Goal: Contribute content

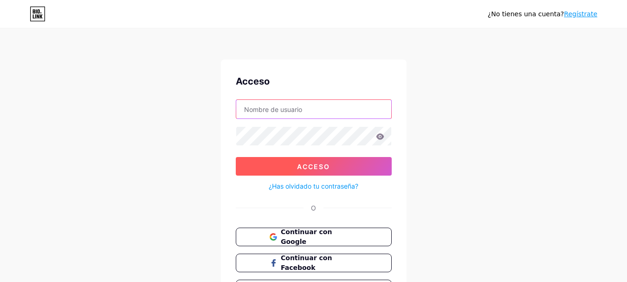
type input "[EMAIL_ADDRESS][DOMAIN_NAME]"
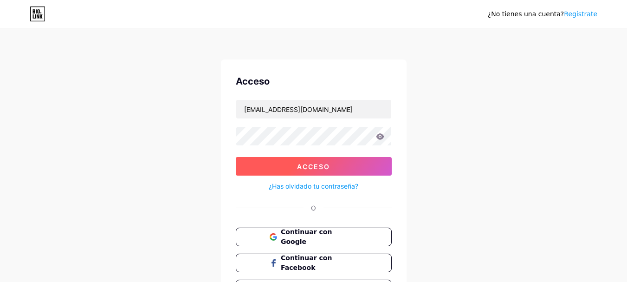
click at [326, 164] on font "Acceso" at bounding box center [313, 166] width 33 height 8
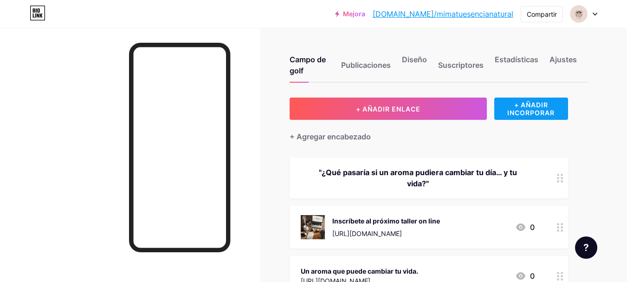
click at [479, 109] on font "+ AÑADIR INCORPORAR" at bounding box center [530, 109] width 47 height 16
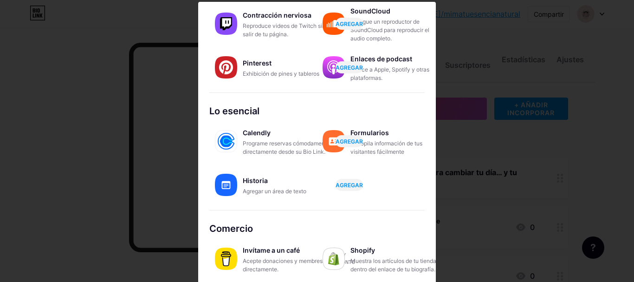
scroll to position [4, 0]
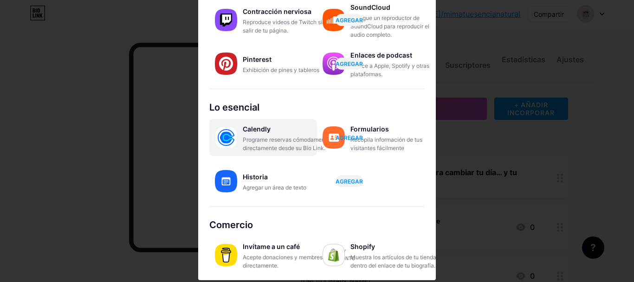
click at [342, 137] on font "AGREGAR" at bounding box center [348, 137] width 27 height 7
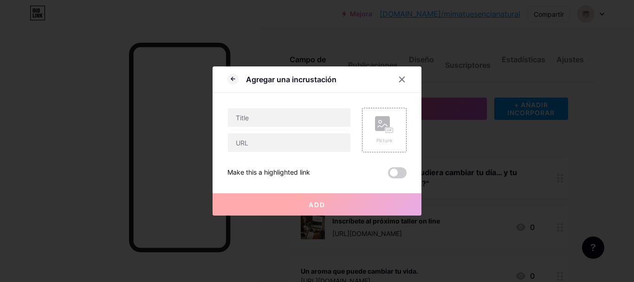
scroll to position [0, 0]
click at [274, 121] on input "text" at bounding box center [289, 117] width 122 height 19
click at [268, 117] on input "REGISTRO AL TALLER PRESENCIAL" at bounding box center [289, 117] width 122 height 19
type input "REGISTRO GRATUITO AL TALLER PRESENCIAL"
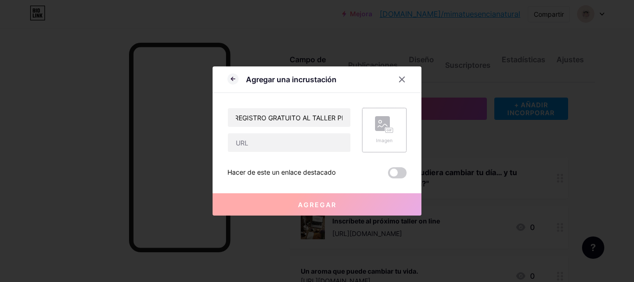
click at [389, 137] on div "Imagen" at bounding box center [384, 140] width 19 height 7
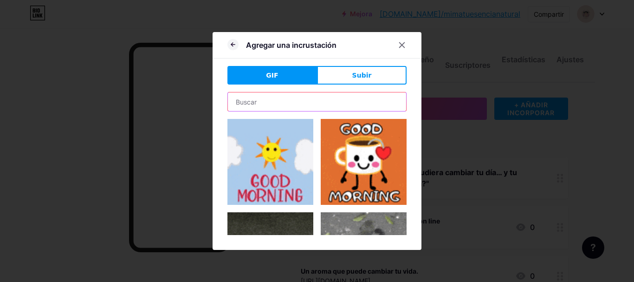
click at [294, 101] on input "text" at bounding box center [317, 101] width 178 height 19
type input "T"
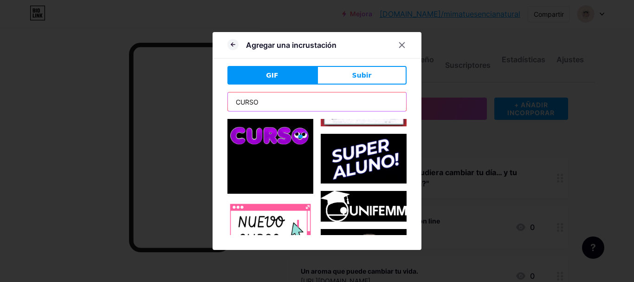
scroll to position [232, 0]
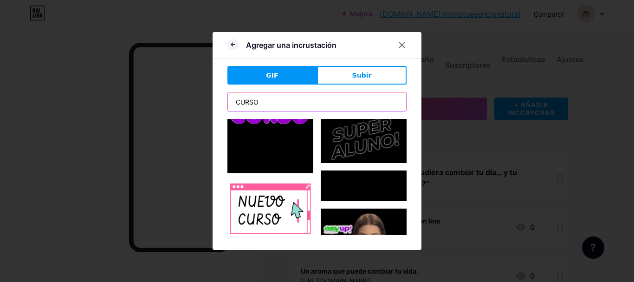
click at [291, 99] on input "CURSO" at bounding box center [317, 101] width 178 height 19
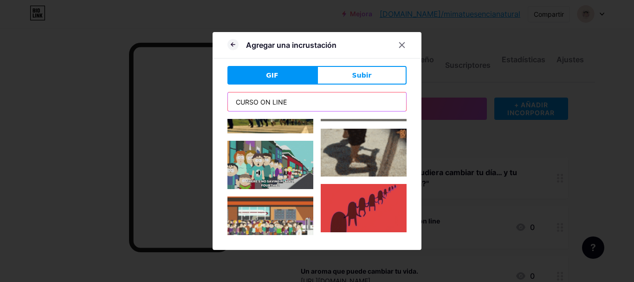
scroll to position [603, 0]
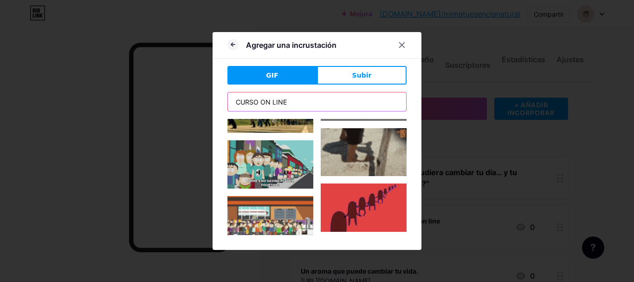
drag, startPoint x: 292, startPoint y: 99, endPoint x: 215, endPoint y: 104, distance: 76.7
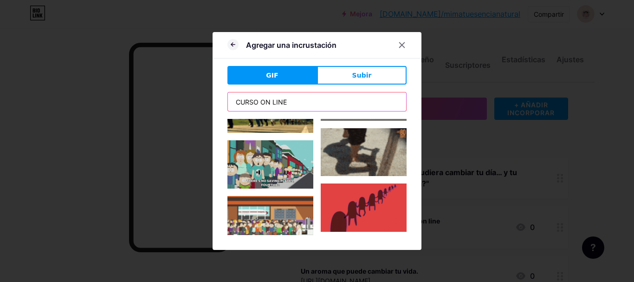
click at [243, 112] on div "CURSO ON LINE" at bounding box center [316, 163] width 179 height 143
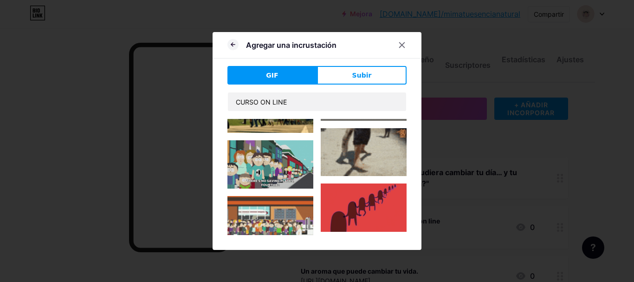
click at [213, 104] on div "Agregar una incrustación GIF Subir CURSO ON LINE Hacer de este un enlace destac…" at bounding box center [316, 141] width 209 height 218
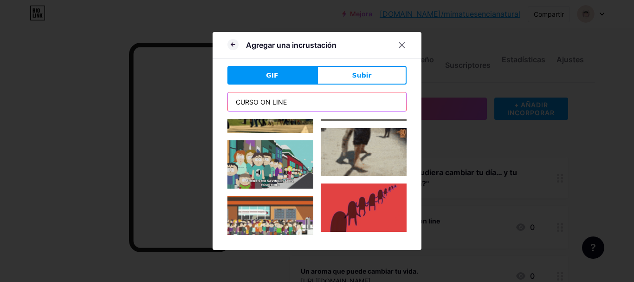
drag, startPoint x: 293, startPoint y: 101, endPoint x: 212, endPoint y: 96, distance: 80.8
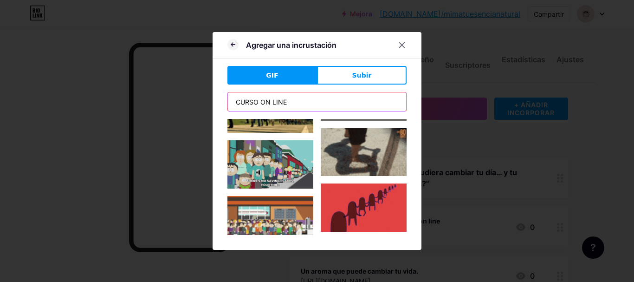
click at [212, 96] on div "Agregar una incrustación GIF Subir CURSO ON LINE Hacer de este un enlace destac…" at bounding box center [316, 141] width 209 height 218
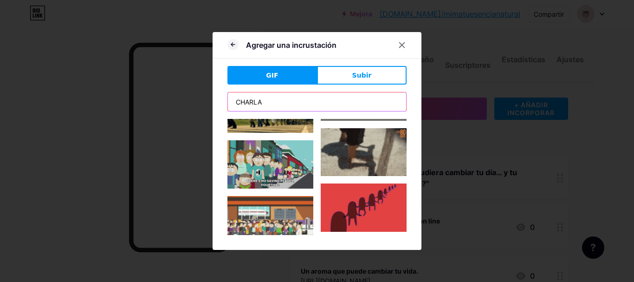
type input "CHARLA"
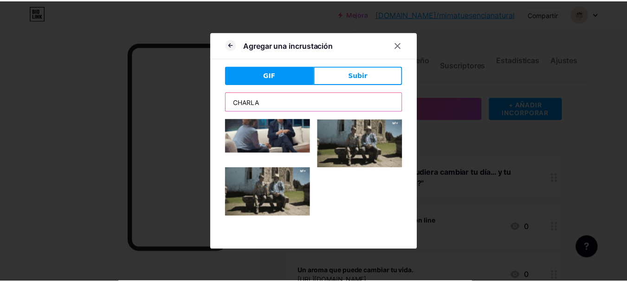
scroll to position [464, 0]
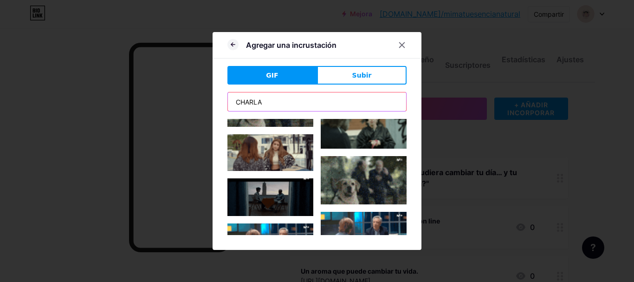
drag, startPoint x: 265, startPoint y: 101, endPoint x: 228, endPoint y: 122, distance: 42.6
click at [228, 122] on div "CHARLA" at bounding box center [316, 163] width 179 height 143
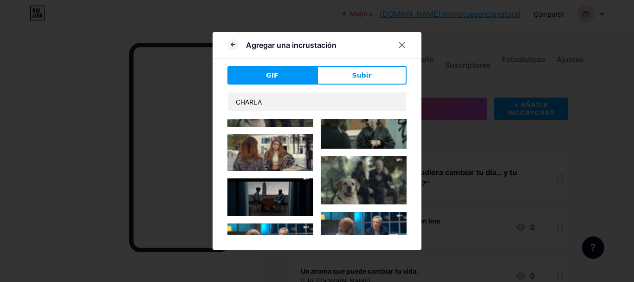
click at [228, 134] on img at bounding box center [270, 152] width 86 height 37
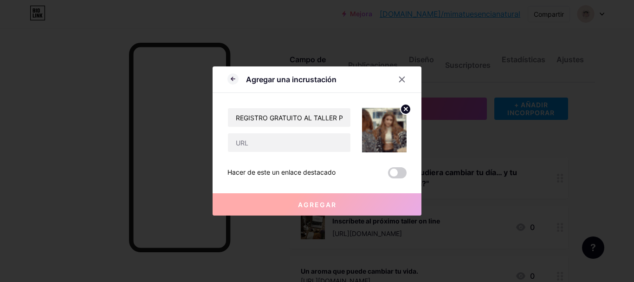
click at [406, 109] on icon at bounding box center [405, 108] width 3 height 3
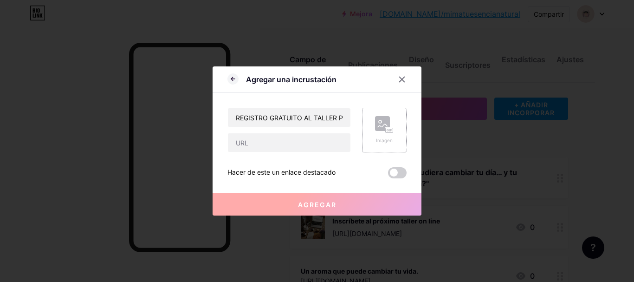
click at [389, 128] on rect at bounding box center [388, 130] width 7 height 5
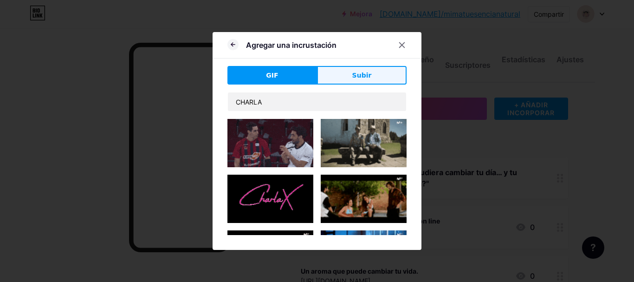
click at [343, 74] on button "Subir" at bounding box center [362, 75] width 90 height 19
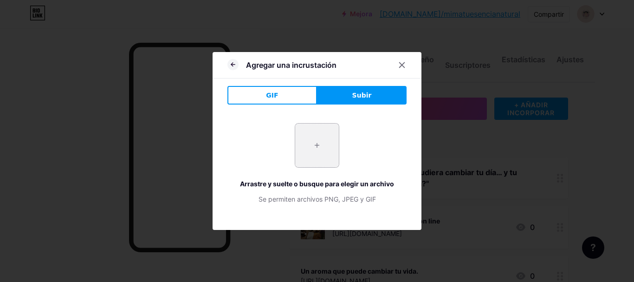
click at [323, 141] on input "file" at bounding box center [317, 145] width 44 height 44
type input "C:\fakepath\IMG_2938.jpeg"
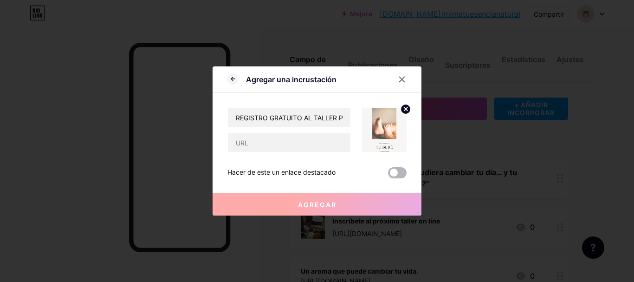
click at [399, 173] on span at bounding box center [397, 172] width 19 height 11
click at [388, 175] on input "checkbox" at bounding box center [388, 175] width 0 height 0
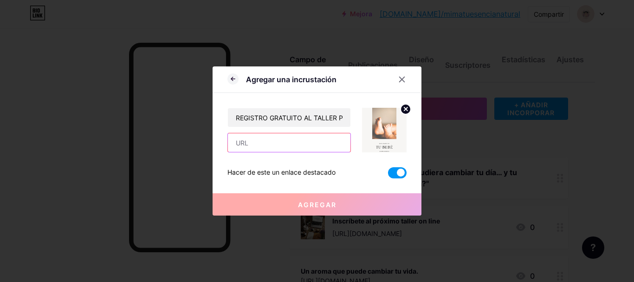
click at [300, 142] on input "text" at bounding box center [289, 142] width 122 height 19
click at [296, 142] on input "text" at bounding box center [289, 142] width 122 height 19
type input "[URL][DOMAIN_NAME]"
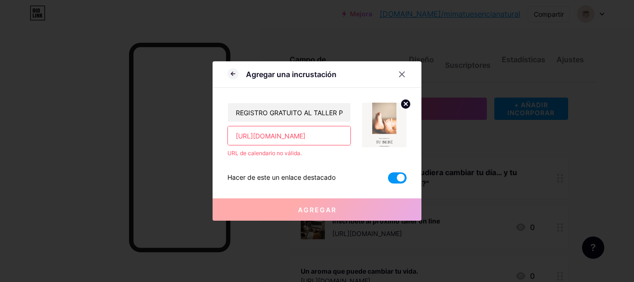
drag, startPoint x: 342, startPoint y: 137, endPoint x: 218, endPoint y: 139, distance: 123.9
click at [218, 139] on div "Agregar una incrustación REGISTRO GRATUITO AL TALLER PRESENCIAL [URL][DOMAIN_NA…" at bounding box center [316, 140] width 209 height 159
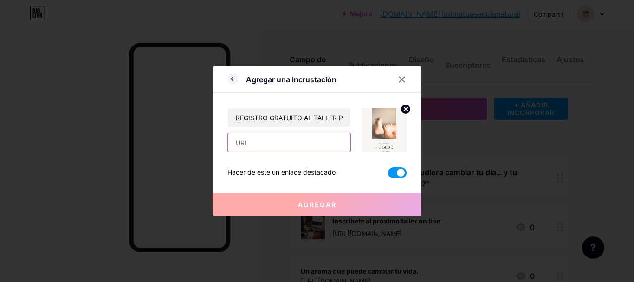
click at [263, 144] on input "text" at bounding box center [289, 142] width 122 height 19
type input "[URL][DOMAIN_NAME]"
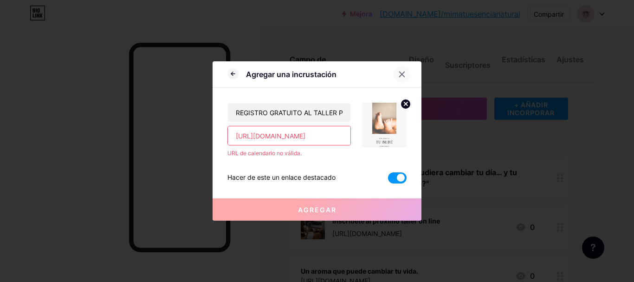
click at [398, 77] on icon at bounding box center [401, 74] width 7 height 7
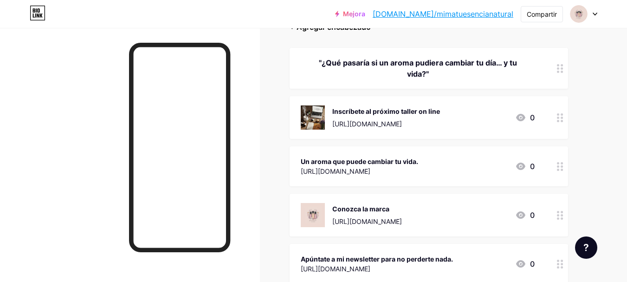
scroll to position [93, 0]
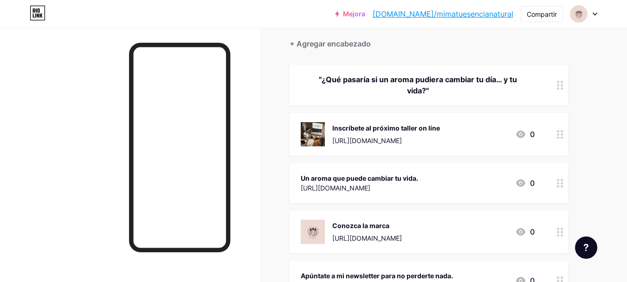
click at [479, 139] on div at bounding box center [560, 134] width 16 height 43
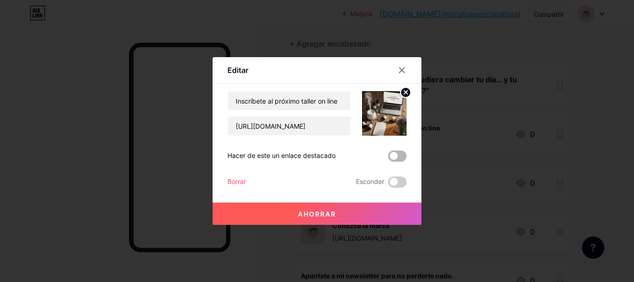
click at [402, 155] on span at bounding box center [397, 155] width 19 height 11
click at [388, 158] on input "checkbox" at bounding box center [388, 158] width 0 height 0
click at [402, 71] on icon at bounding box center [401, 70] width 5 height 5
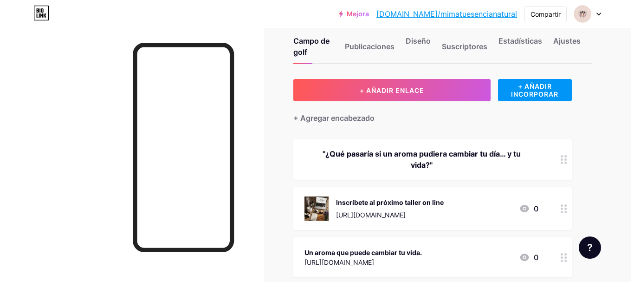
scroll to position [15, 0]
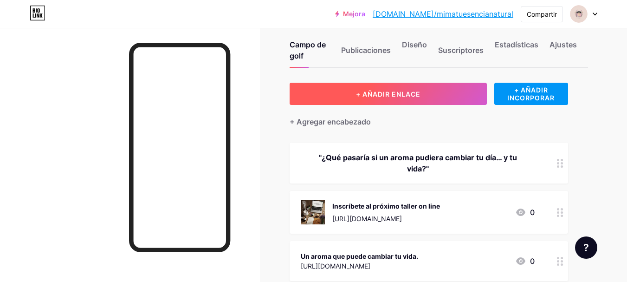
click at [403, 95] on font "+ AÑADIR ENLACE" at bounding box center [388, 94] width 64 height 8
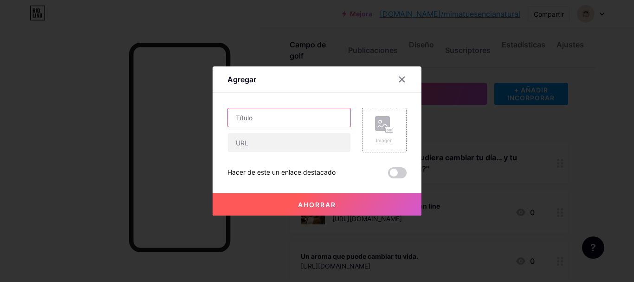
click at [278, 119] on input "text" at bounding box center [289, 117] width 122 height 19
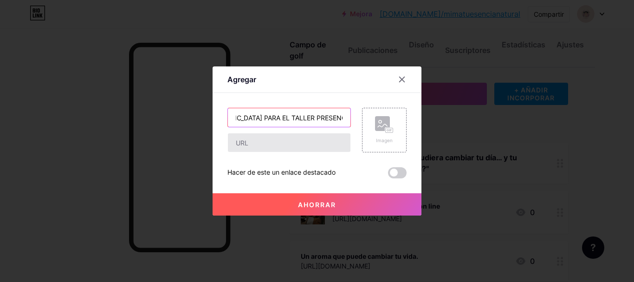
type input "[GEOGRAPHIC_DATA] PARA EL TALLER PRESENCIAL"
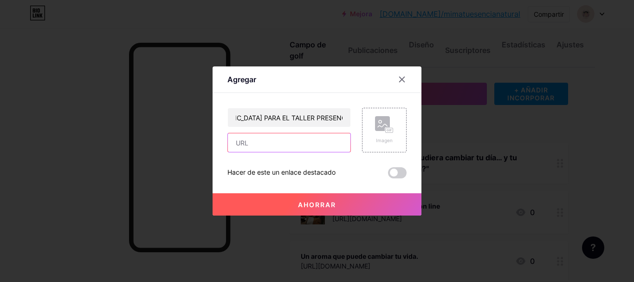
click at [268, 140] on input "text" at bounding box center [289, 142] width 122 height 19
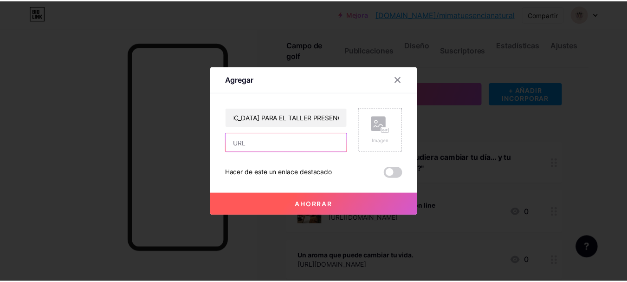
scroll to position [0, 0]
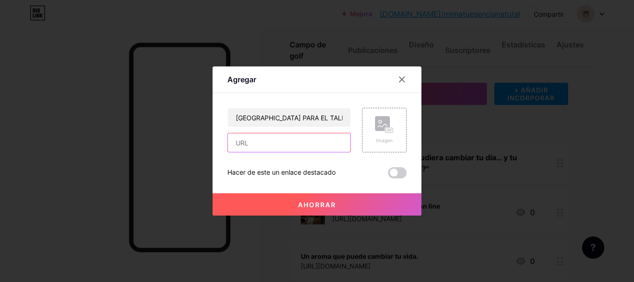
paste input "[URL][DOMAIN_NAME]"
type input "[URL][DOMAIN_NAME]"
click at [399, 172] on span at bounding box center [397, 172] width 19 height 11
click at [388, 175] on input "checkbox" at bounding box center [388, 175] width 0 height 0
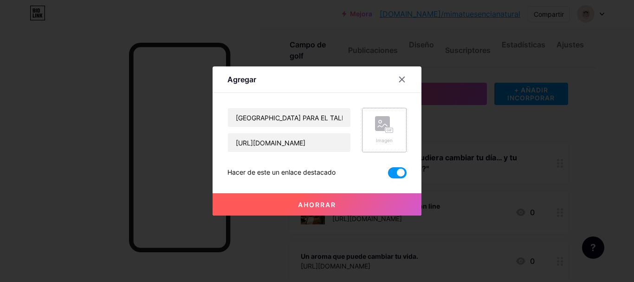
click at [375, 130] on icon at bounding box center [384, 124] width 19 height 17
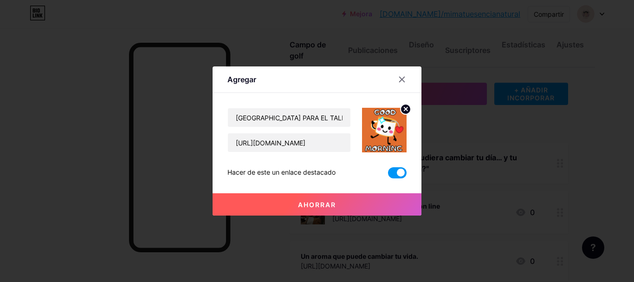
click at [407, 109] on circle at bounding box center [405, 109] width 10 height 10
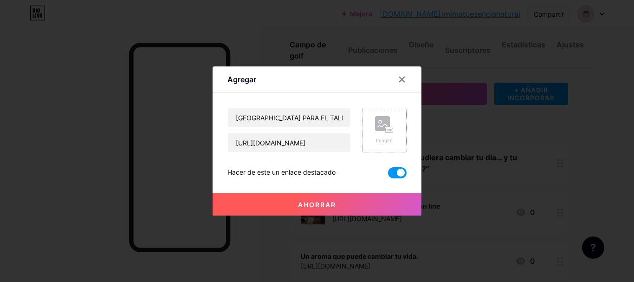
click at [376, 123] on rect at bounding box center [382, 123] width 15 height 15
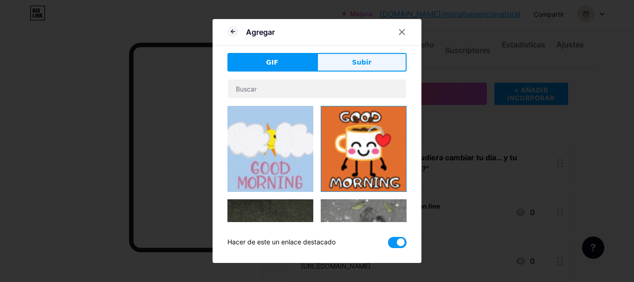
click at [329, 64] on button "Subir" at bounding box center [362, 62] width 90 height 19
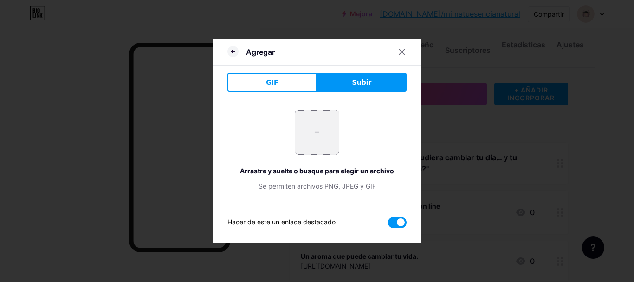
click at [307, 136] on input "file" at bounding box center [317, 132] width 44 height 44
type input "C:\fakepath\CARTEL CON FECHA (2).png"
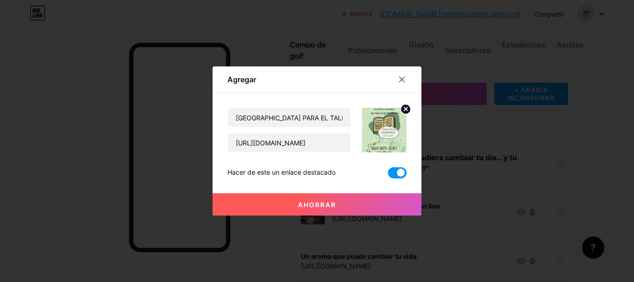
click at [353, 206] on button "Ahorrar" at bounding box center [316, 204] width 209 height 22
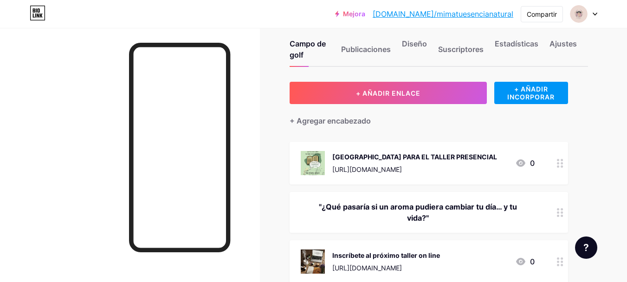
scroll to position [15, 0]
